Goal: Check status: Check status

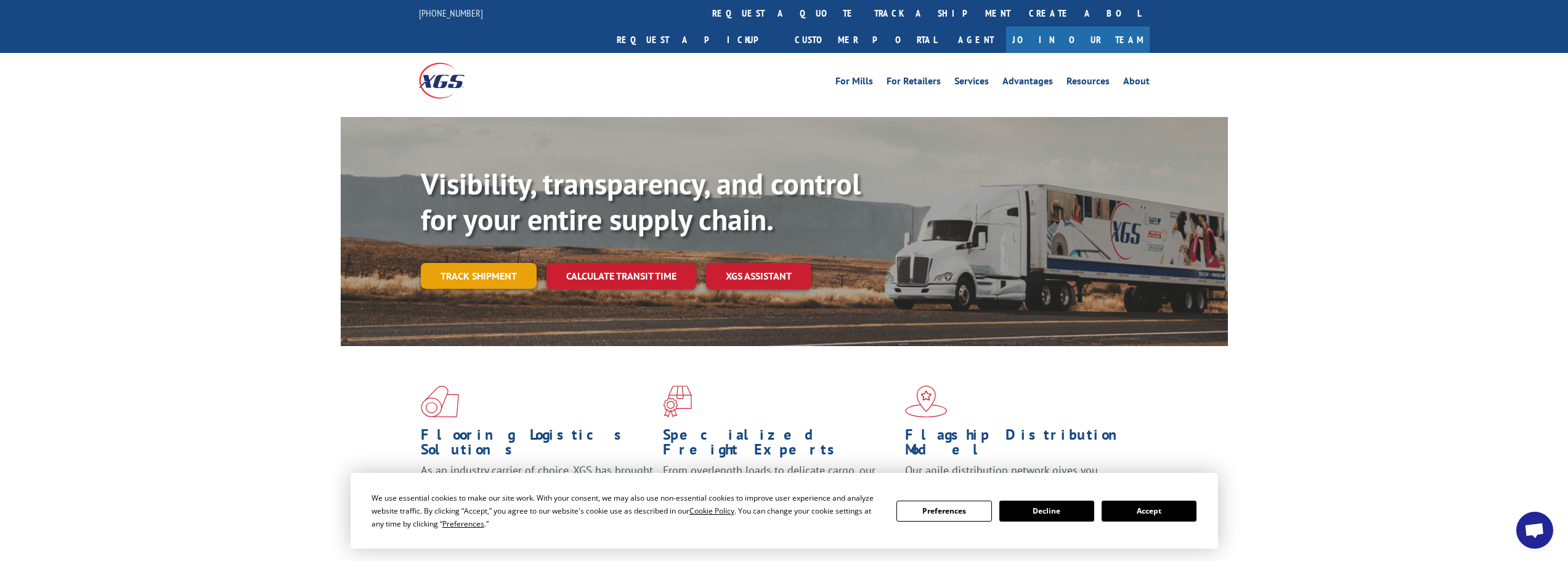
click at [480, 263] on link "Track shipment" at bounding box center [479, 276] width 115 height 26
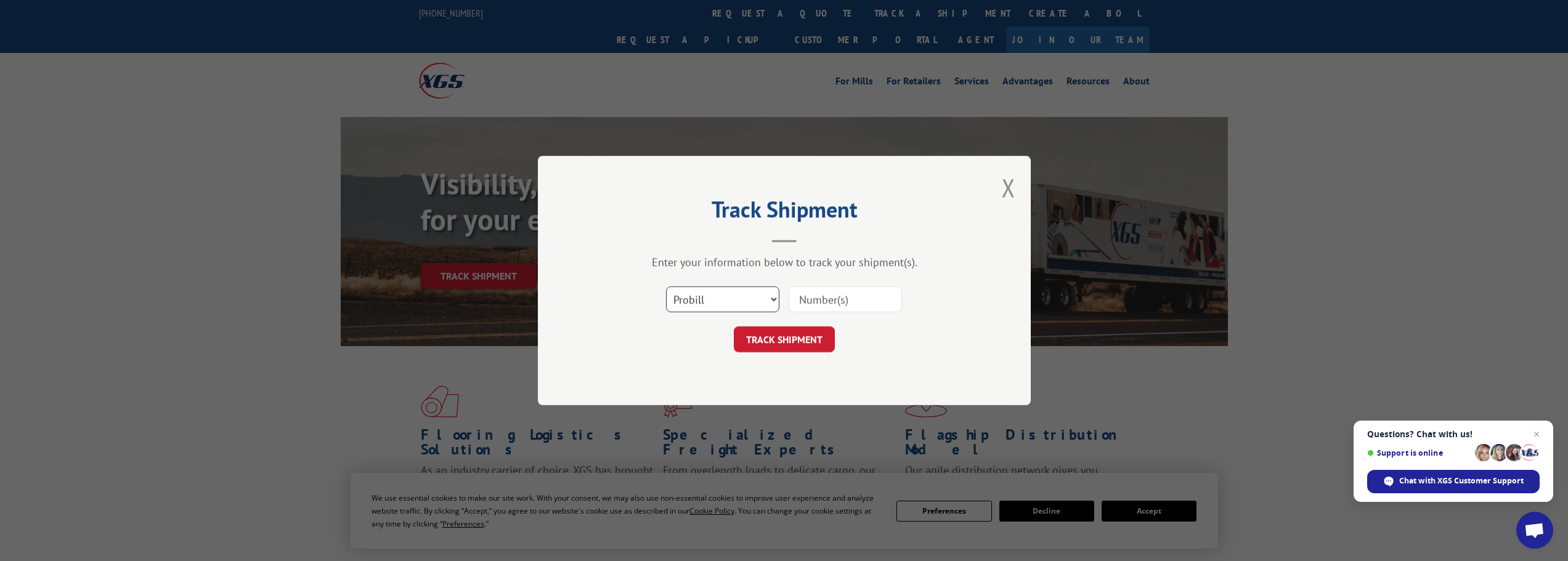
click at [740, 301] on select "Select category... Probill BOL PO" at bounding box center [722, 299] width 113 height 26
select select "bol"
click at [665, 286] on select "Select category... Probill BOL PO" at bounding box center [722, 299] width 113 height 26
click at [830, 292] on input at bounding box center [845, 299] width 113 height 26
type input "530023867"
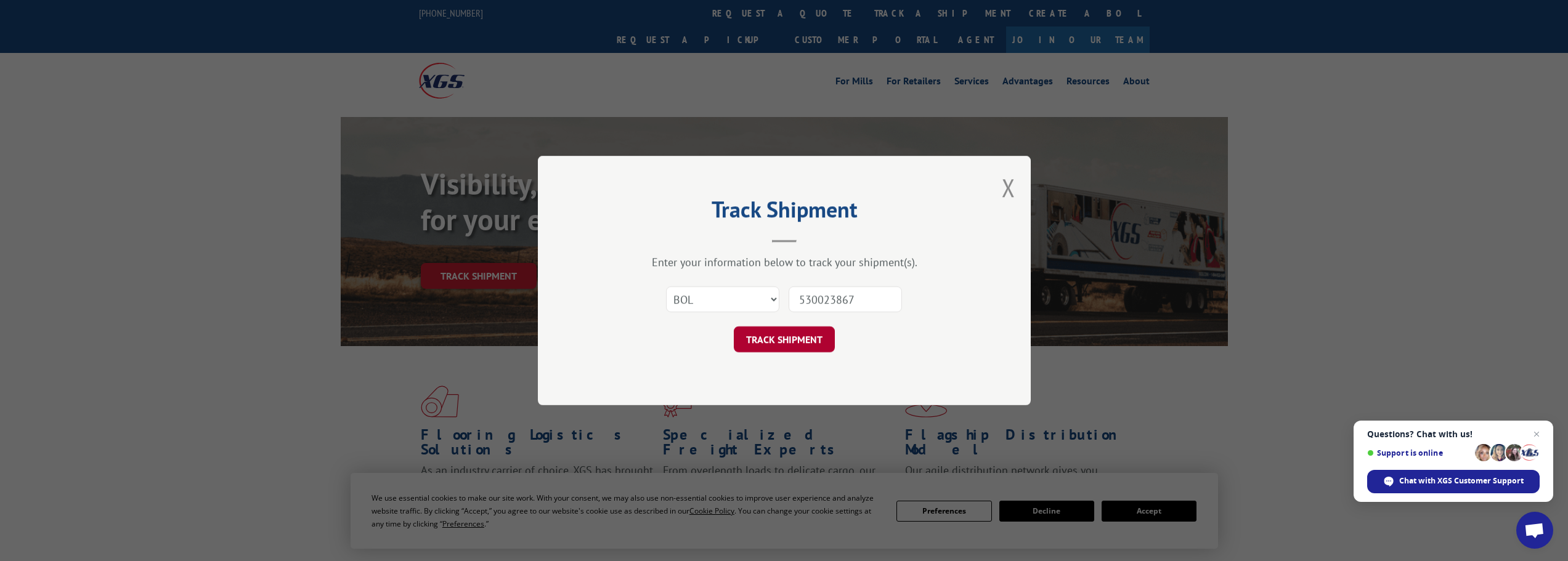
click at [806, 338] on button "TRACK SHIPMENT" at bounding box center [784, 339] width 101 height 26
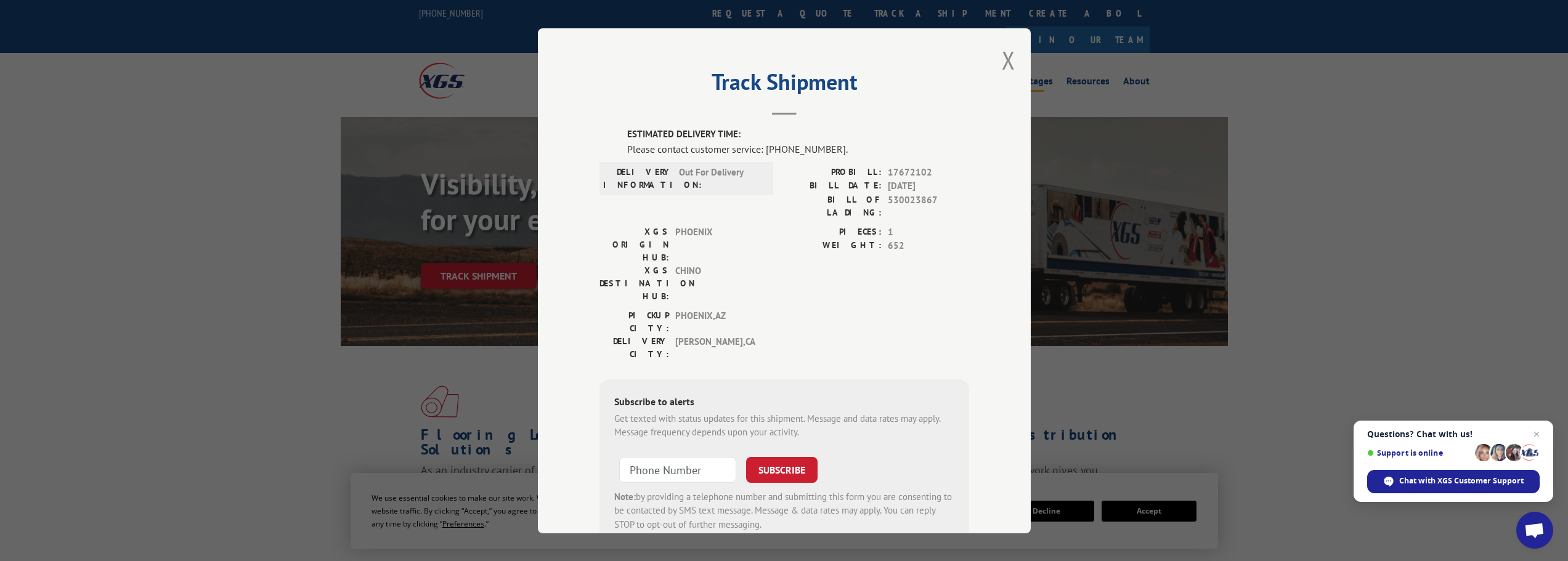
click at [1001, 60] on button "Close modal" at bounding box center [1008, 60] width 14 height 33
